Goal: Task Accomplishment & Management: Use online tool/utility

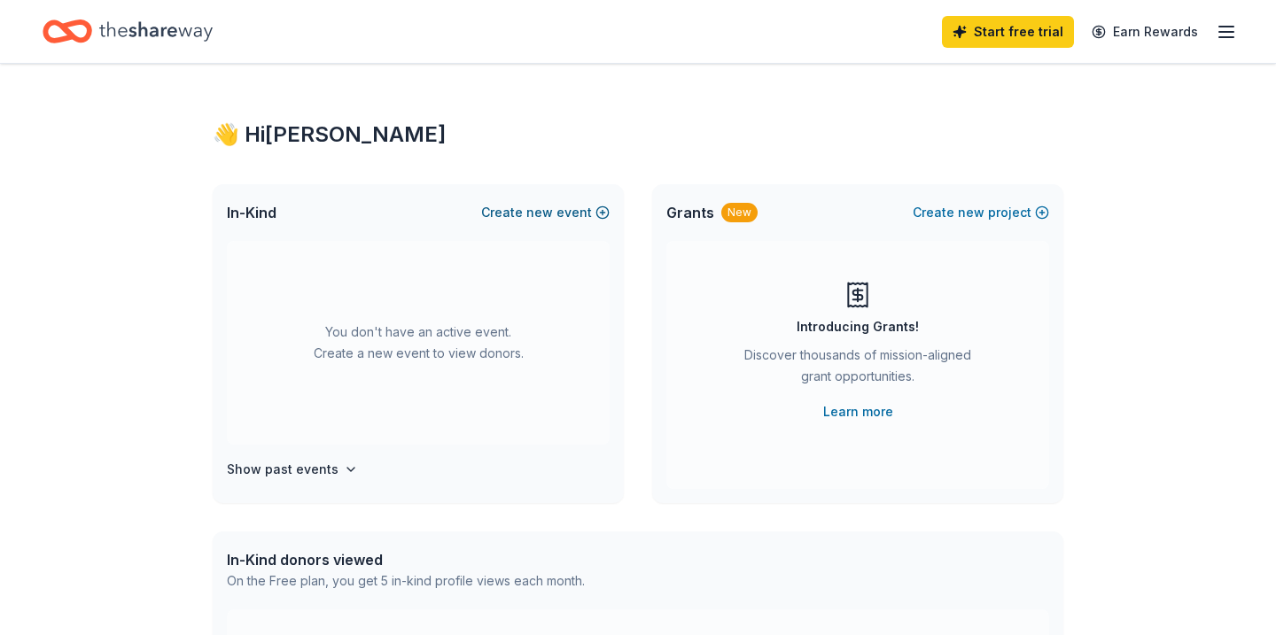
click at [548, 212] on span "new" at bounding box center [539, 212] width 27 height 21
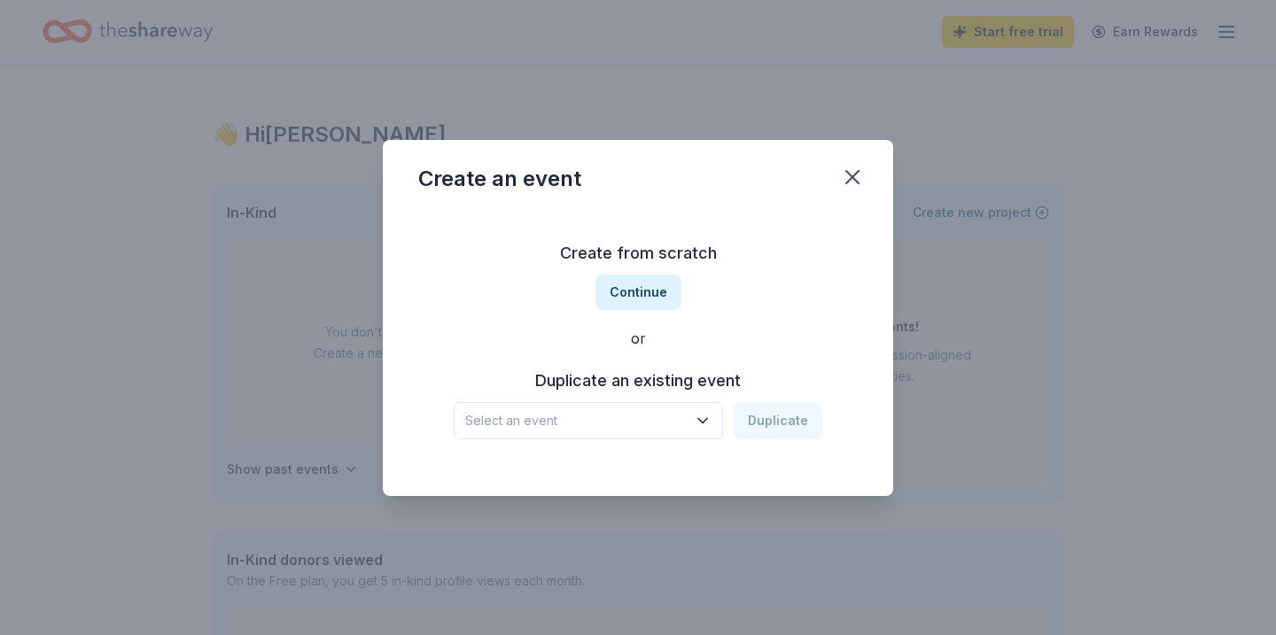
click at [706, 414] on icon "button" at bounding box center [703, 421] width 18 height 18
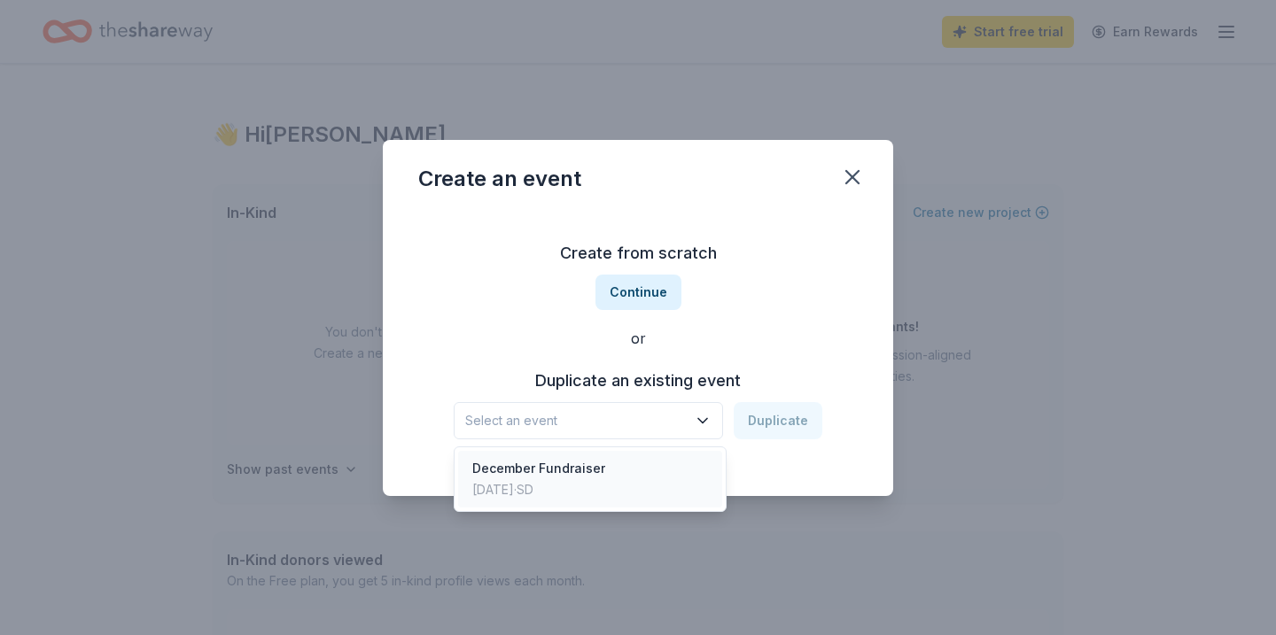
click at [619, 462] on div "December Fundraiser [DATE] · SD" at bounding box center [590, 479] width 264 height 57
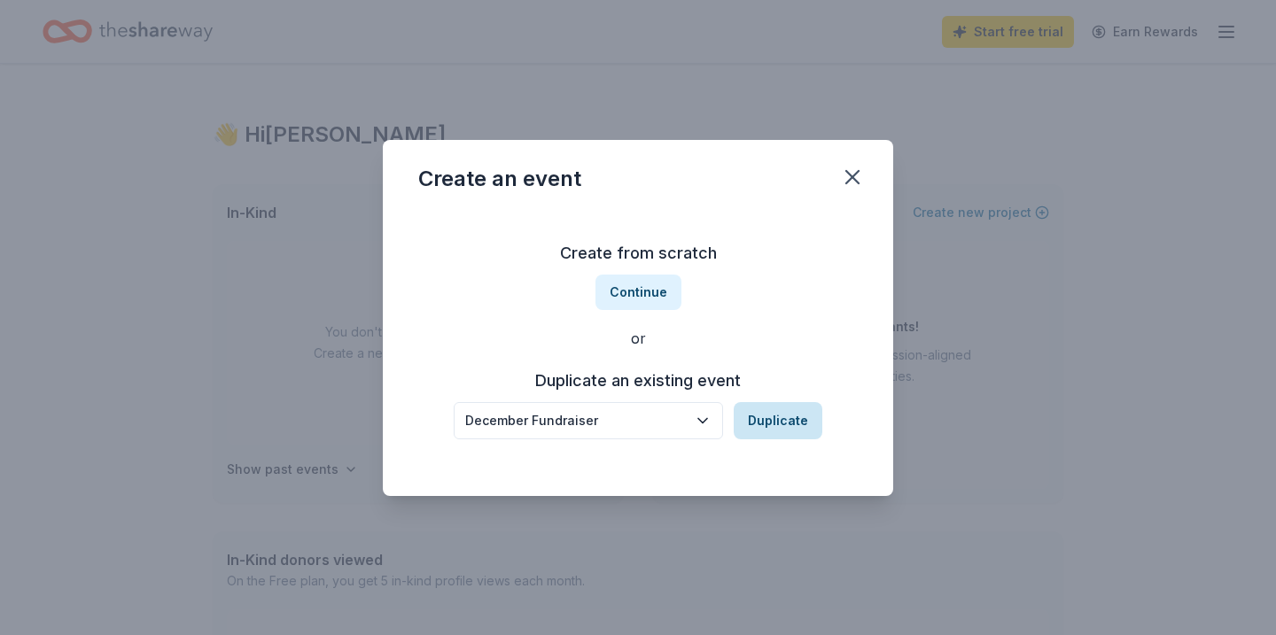
click at [776, 423] on button "Duplicate" at bounding box center [777, 420] width 89 height 37
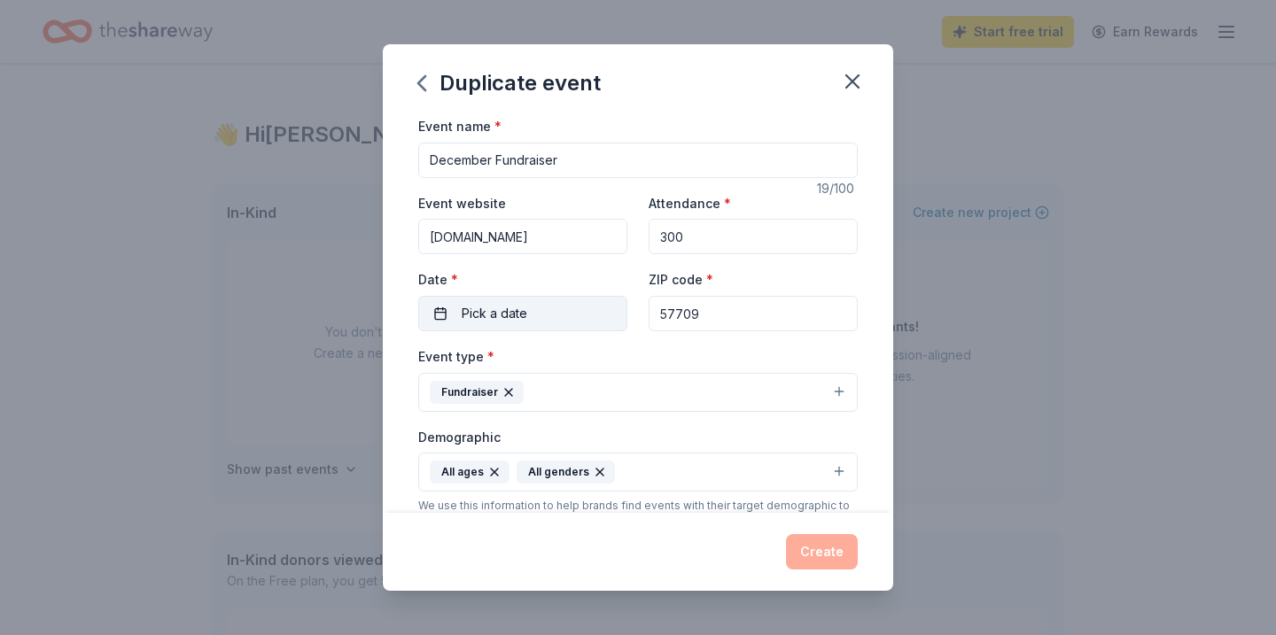
click at [534, 314] on button "Pick a date" at bounding box center [522, 313] width 209 height 35
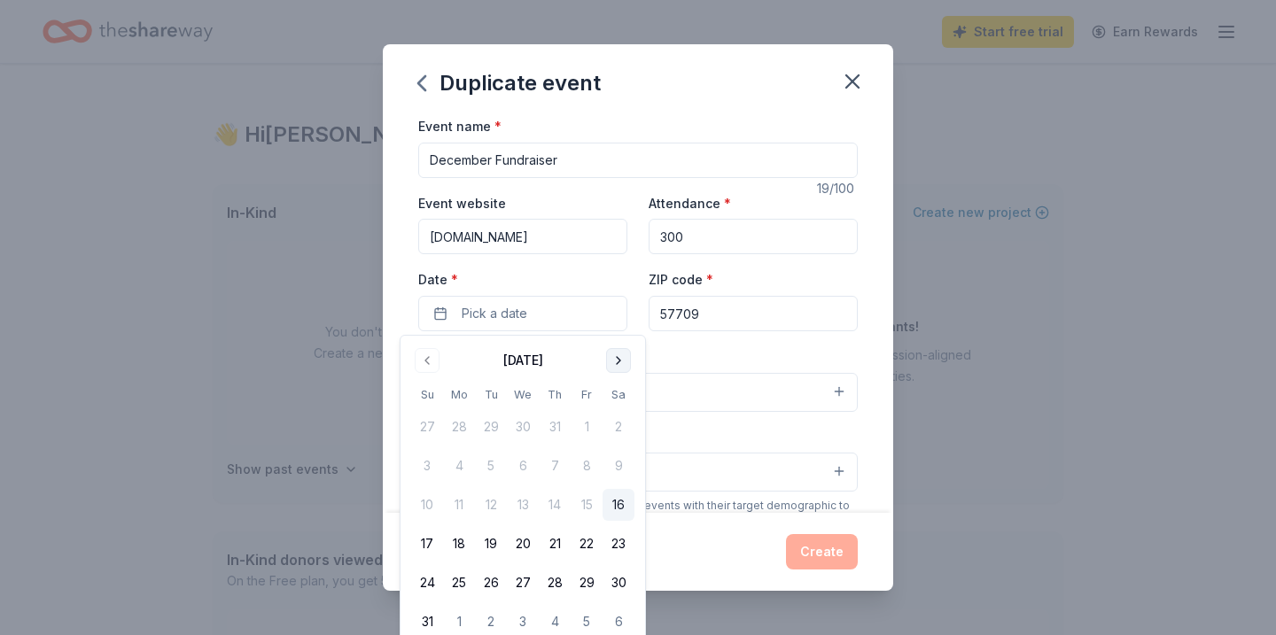
click at [613, 360] on button "Go to next month" at bounding box center [618, 360] width 25 height 25
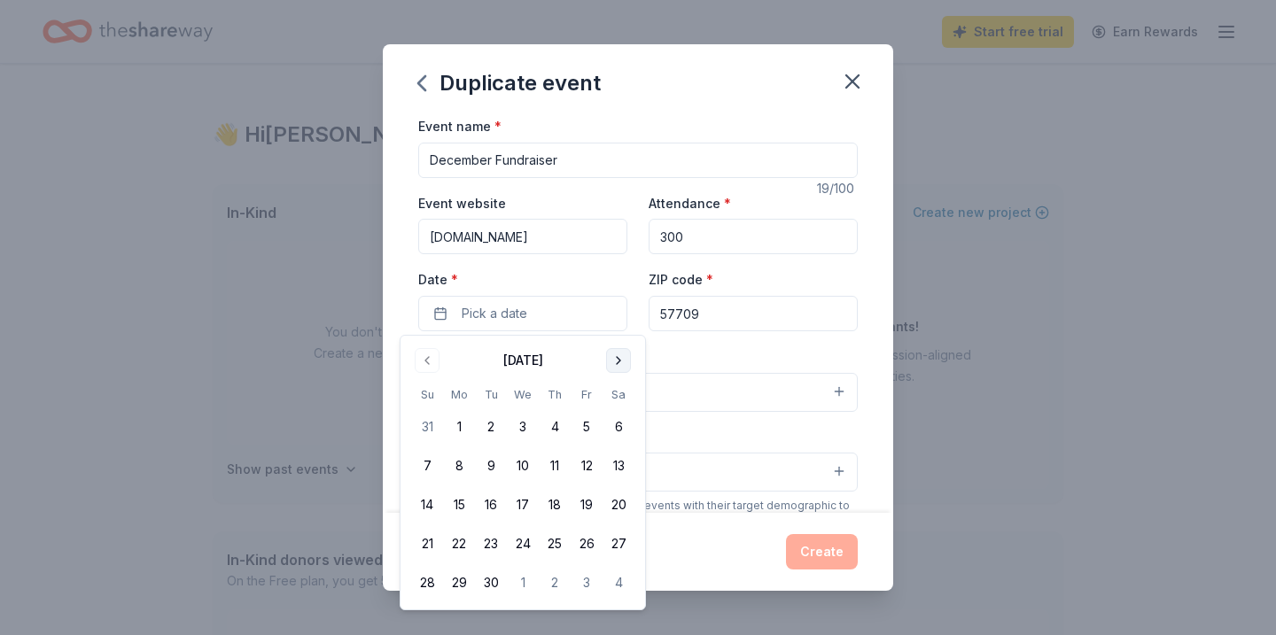
click at [613, 360] on button "Go to next month" at bounding box center [618, 360] width 25 height 25
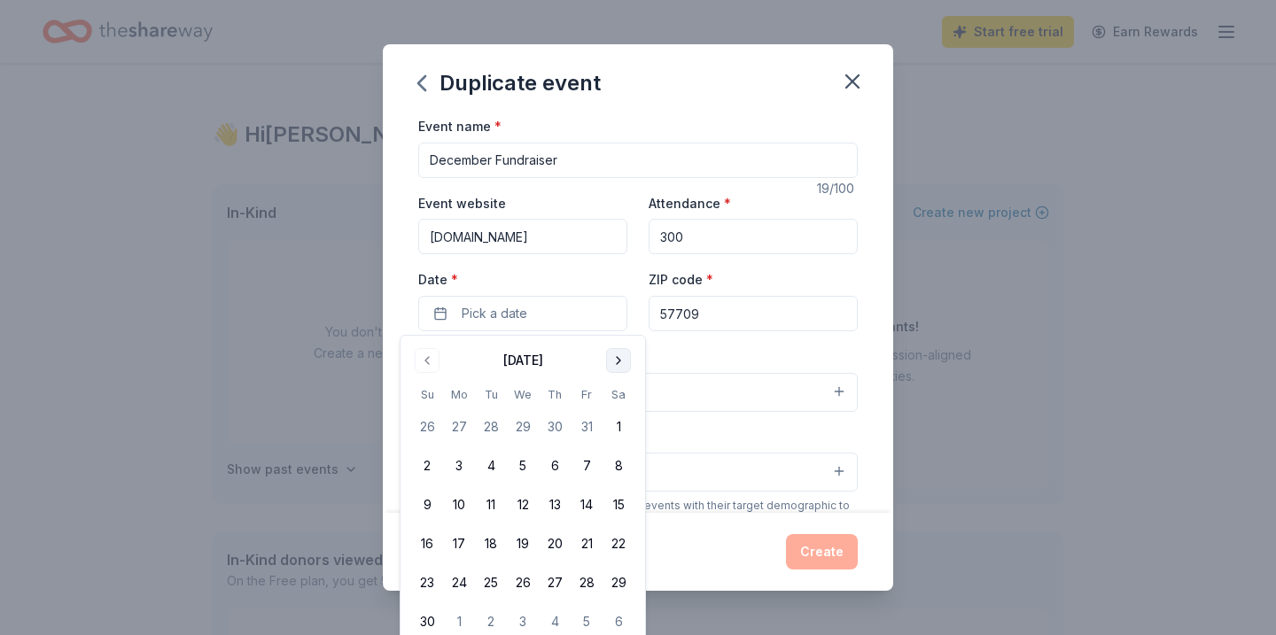
click at [613, 360] on button "Go to next month" at bounding box center [618, 360] width 25 height 25
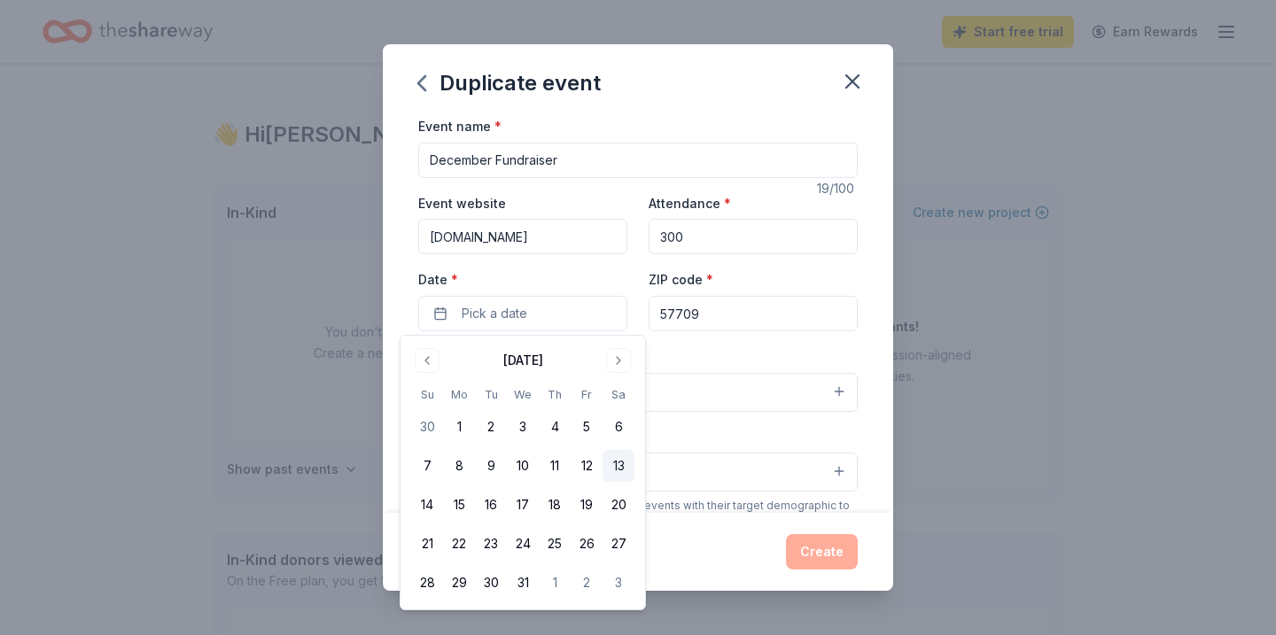
click at [617, 466] on button "13" at bounding box center [618, 466] width 32 height 32
click at [784, 352] on div "Event type * Fundraiser" at bounding box center [637, 378] width 439 height 66
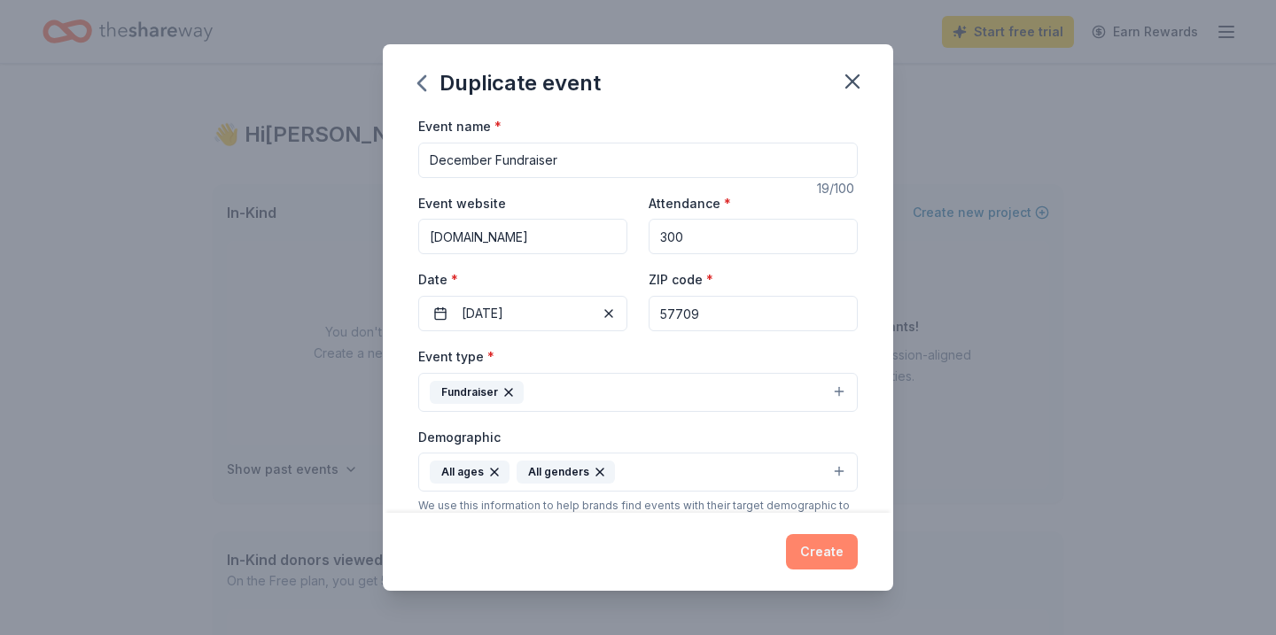
click at [828, 551] on button "Create" at bounding box center [822, 551] width 72 height 35
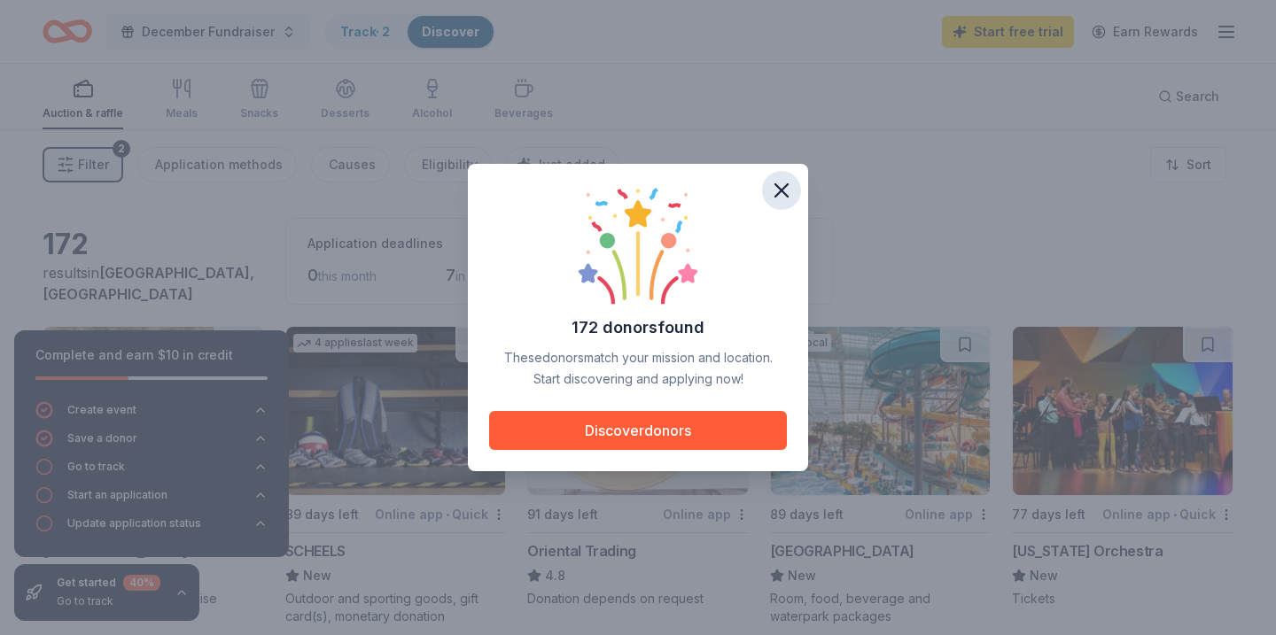
click at [780, 190] on icon "button" at bounding box center [781, 190] width 12 height 12
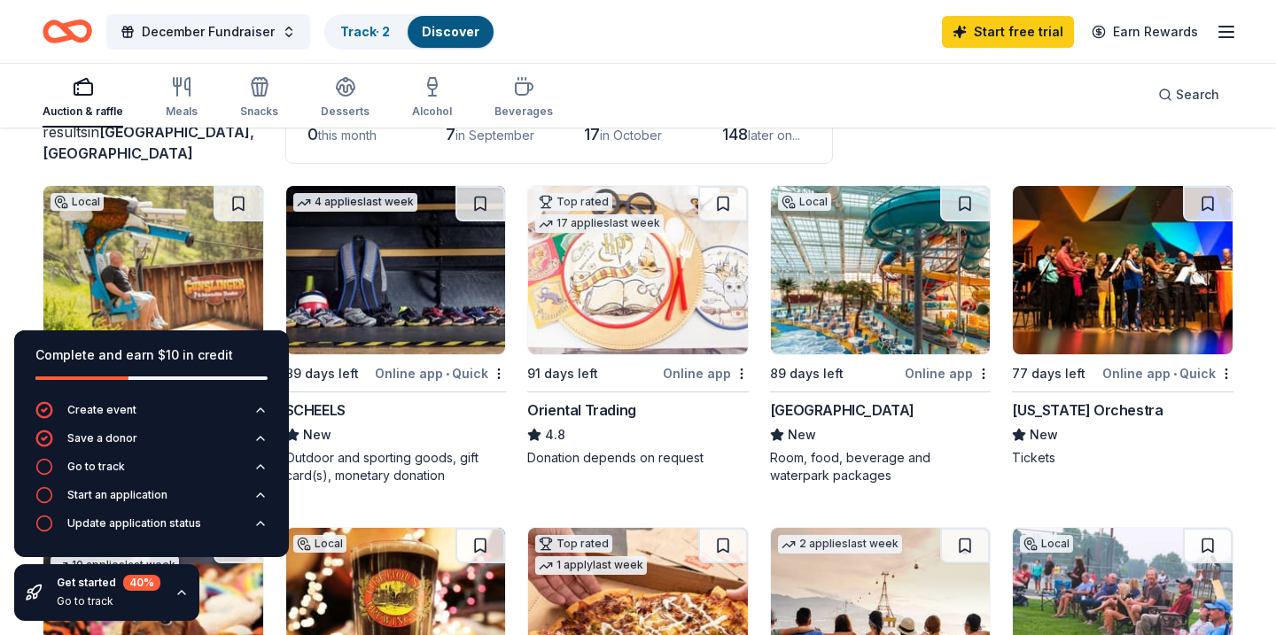
scroll to position [136, 0]
